Goal: Obtain resource: Download file/media

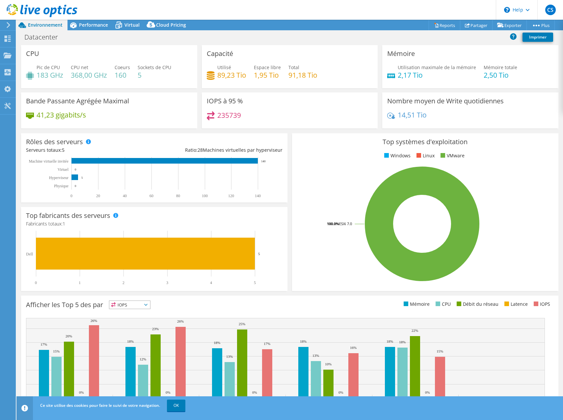
select select "EULondon"
select select "EUR"
click at [94, 23] on span "Performance" at bounding box center [93, 25] width 29 height 6
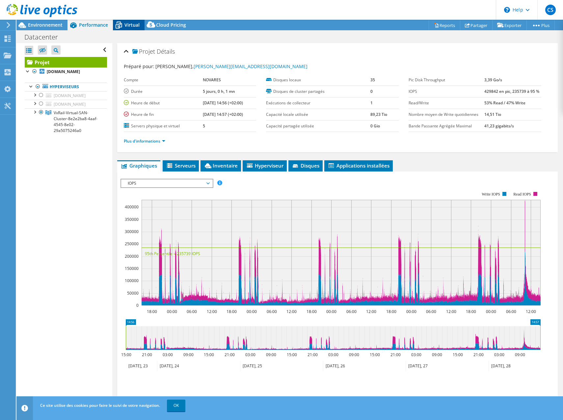
click at [126, 28] on div "Virtual" at bounding box center [129, 25] width 32 height 11
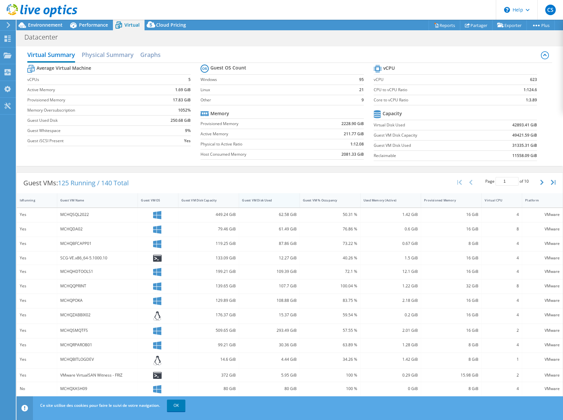
click at [253, 200] on div "Guest VM Disk Used" at bounding box center [265, 200] width 46 height 4
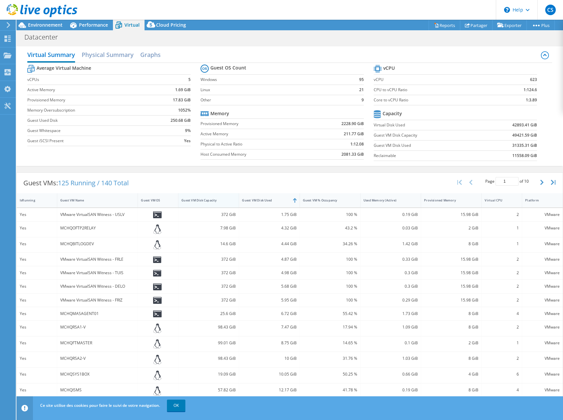
click at [219, 201] on div "Guest VM Disk Capacity" at bounding box center [204, 200] width 46 height 4
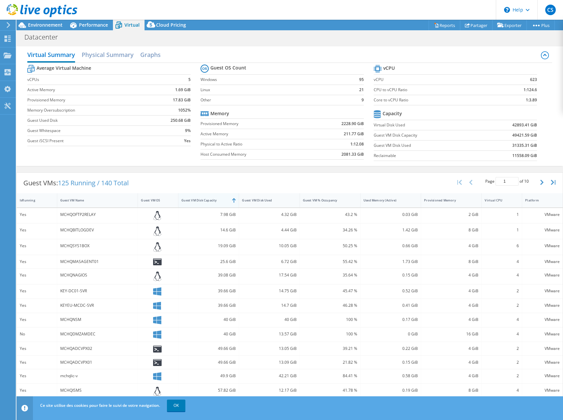
click at [214, 202] on div "Guest VM Disk Capacity" at bounding box center [204, 200] width 46 height 4
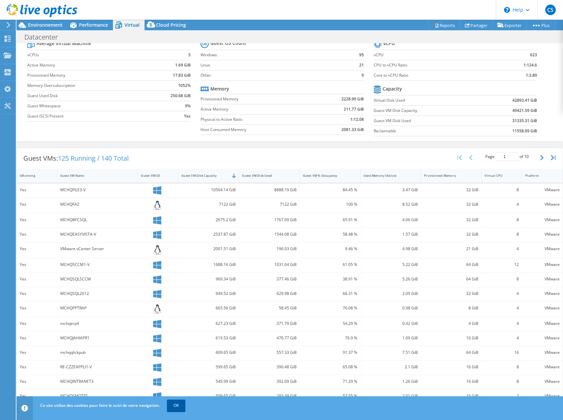
click at [177, 406] on link "OK" at bounding box center [176, 406] width 18 height 12
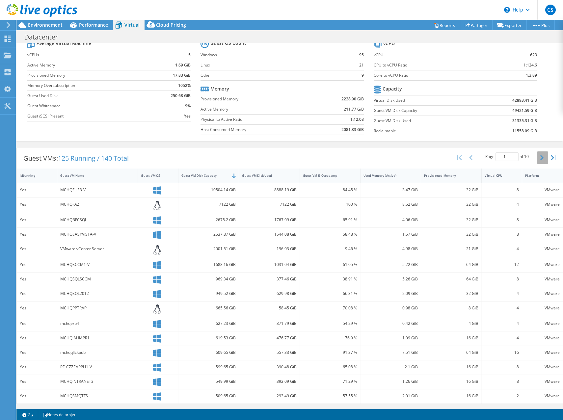
click at [540, 157] on icon "button" at bounding box center [541, 157] width 3 height 5
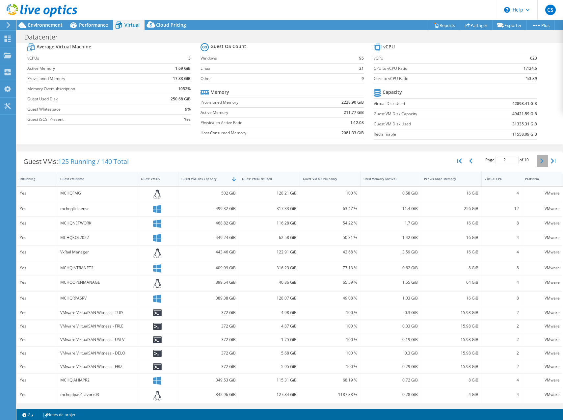
scroll to position [21, 0]
click at [540, 160] on icon "button" at bounding box center [541, 160] width 3 height 5
type input "3"
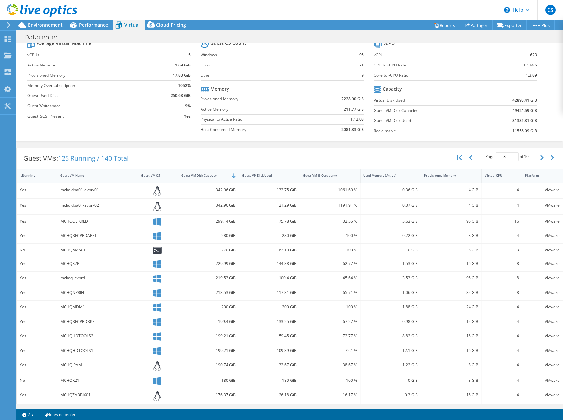
scroll to position [0, 0]
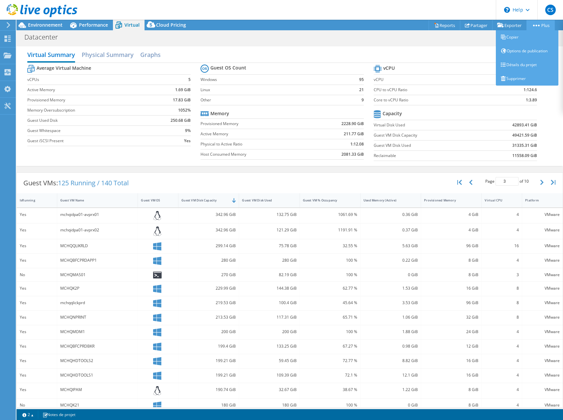
click at [535, 24] on link "Plus" at bounding box center [541, 25] width 28 height 10
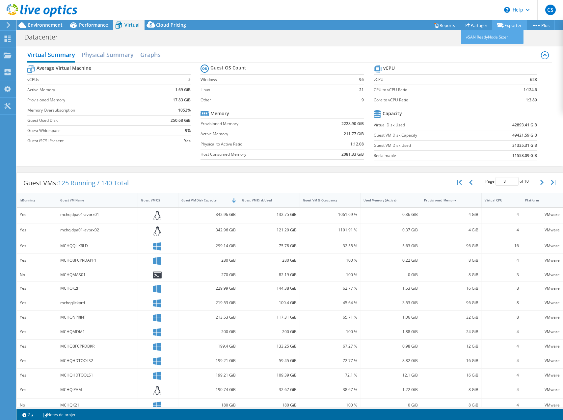
click at [506, 26] on link "Exporter" at bounding box center [509, 25] width 35 height 10
click at [505, 27] on link "Exporter" at bounding box center [509, 25] width 35 height 10
click at [471, 24] on link "Partager" at bounding box center [476, 25] width 33 height 10
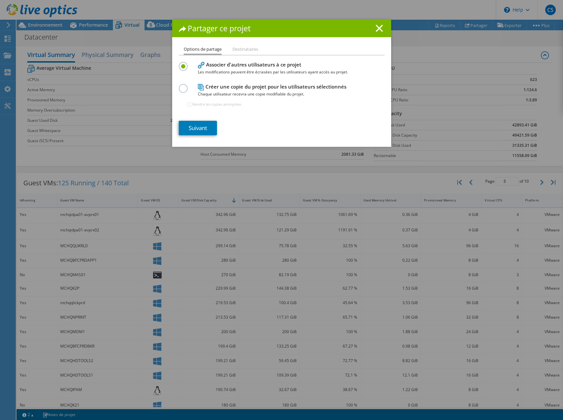
click at [381, 29] on h1 "Partager ce projet" at bounding box center [282, 29] width 206 height 8
click at [376, 28] on icon at bounding box center [379, 28] width 7 height 7
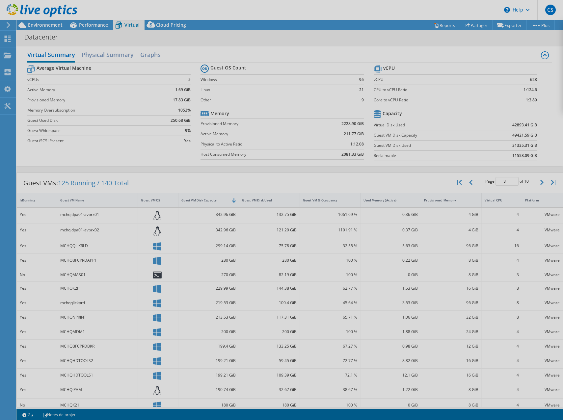
click at [440, 24] on div at bounding box center [281, 210] width 563 height 420
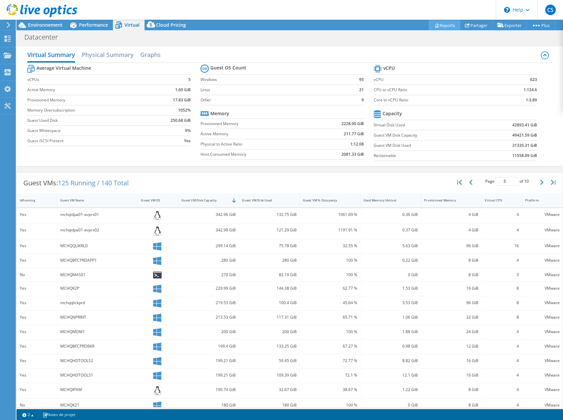
click at [440, 24] on link "Reports" at bounding box center [445, 25] width 32 height 10
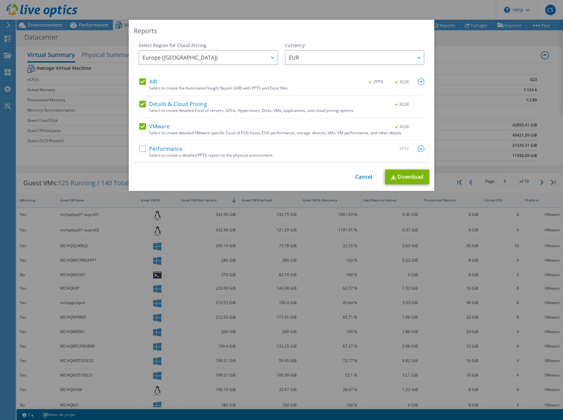
click at [140, 150] on label "Performance" at bounding box center [160, 149] width 43 height 7
click at [0, 0] on input "Performance" at bounding box center [0, 0] width 0 height 0
click at [418, 178] on link "Download" at bounding box center [407, 177] width 44 height 15
click at [67, 13] on div "Reports Select Region for Cloud Pricing Asia Pacific ([GEOGRAPHIC_DATA]) [GEOGR…" at bounding box center [281, 210] width 563 height 420
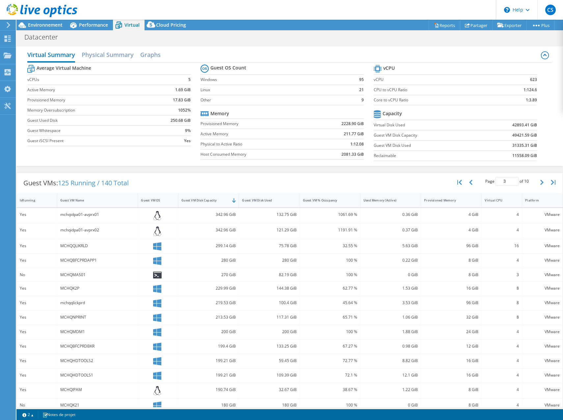
click at [6, 27] on div at bounding box center [7, 25] width 7 height 6
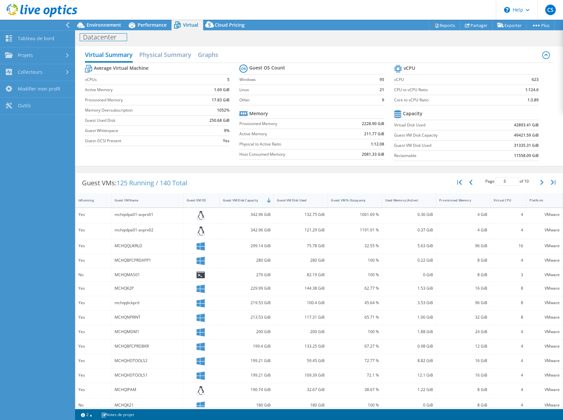
click at [100, 31] on div "Datacenter Imprimer" at bounding box center [319, 37] width 488 height 12
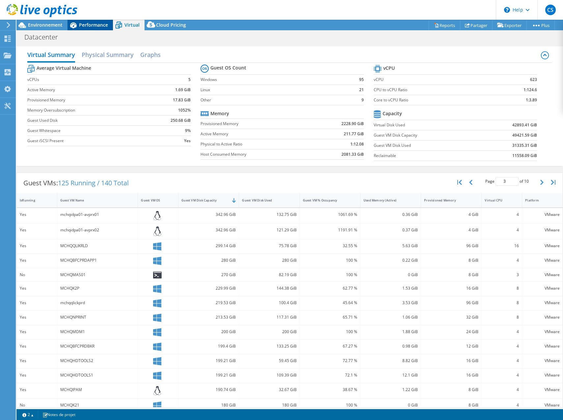
click at [96, 23] on span "Performance" at bounding box center [93, 25] width 29 height 6
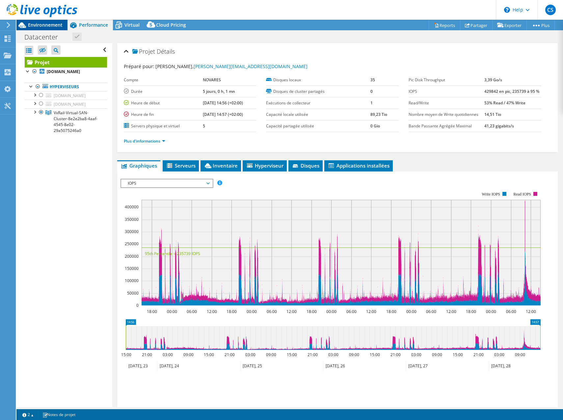
click at [45, 23] on span "Environnement" at bounding box center [45, 25] width 35 height 6
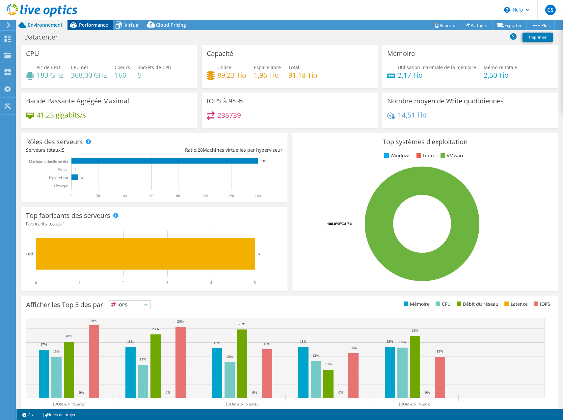
click at [84, 25] on span "Performance" at bounding box center [93, 25] width 29 height 6
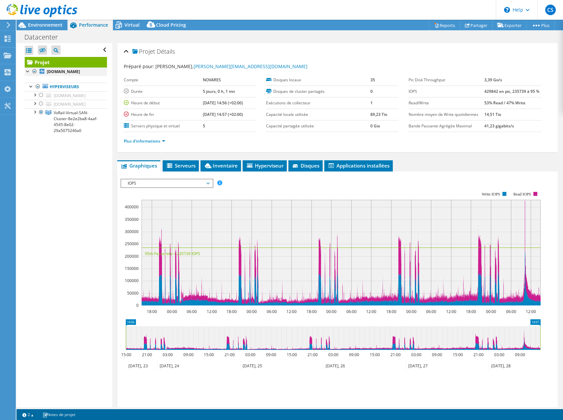
click at [30, 71] on div at bounding box center [28, 71] width 7 height 7
click at [43, 231] on div "Ouvrir tout Fermer tout Masquer les nœuds exclus Filtre de l'arborescence des p…" at bounding box center [63, 225] width 95 height 364
drag, startPoint x: 63, startPoint y: 298, endPoint x: 48, endPoint y: 270, distance: 31.7
click at [63, 298] on div "Ouvrir tout Fermer tout Masquer les nœuds exclus Filtre de l'arborescence des p…" at bounding box center [63, 225] width 95 height 364
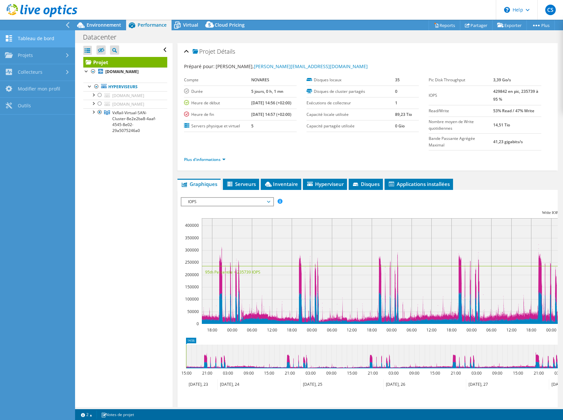
click at [27, 44] on link "Tableau de bord" at bounding box center [37, 39] width 75 height 17
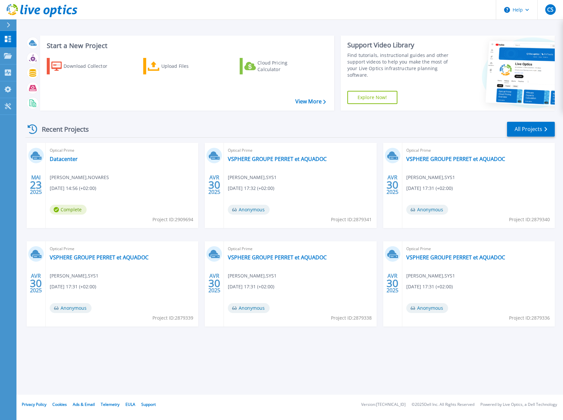
click at [177, 368] on div "Start a New Project Download Collector Upload Files Cloud Pricing Calculator Vi…" at bounding box center [289, 197] width 547 height 395
click at [139, 360] on div "Start a New Project Download Collector Upload Files Cloud Pricing Calculator Vi…" at bounding box center [289, 197] width 547 height 395
click at [68, 158] on link "Datacenter" at bounding box center [64, 159] width 28 height 7
